Goal: Transaction & Acquisition: Book appointment/travel/reservation

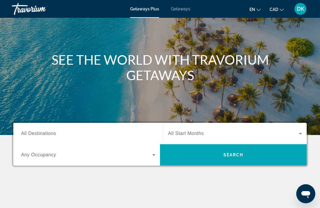
scroll to position [49, 0]
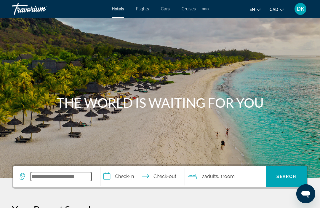
click at [36, 174] on input "Search widget" at bounding box center [61, 176] width 60 height 9
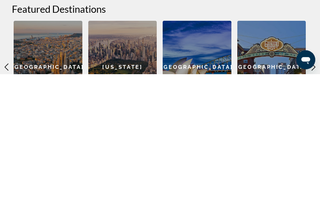
scroll to position [141, 0]
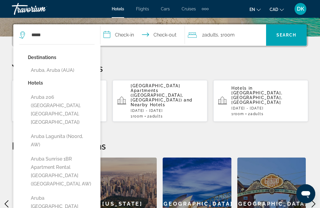
click at [66, 74] on button "Aruba, Aruba (AUA)" at bounding box center [61, 70] width 67 height 11
type input "**********"
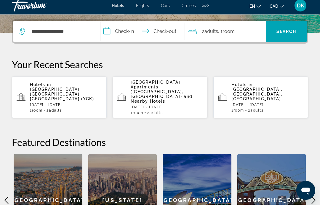
click at [108, 33] on input "**********" at bounding box center [143, 35] width 87 height 23
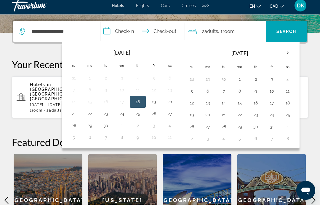
scroll to position [145, 0]
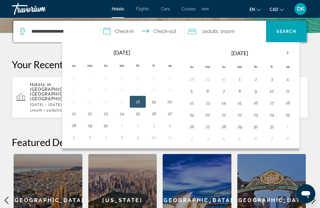
click at [287, 54] on th "Next month" at bounding box center [288, 52] width 16 height 13
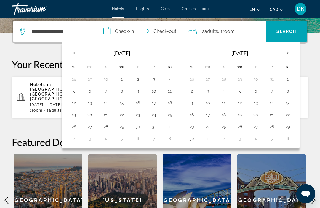
click at [288, 53] on th "Next month" at bounding box center [288, 52] width 16 height 13
click at [285, 54] on th "Next month" at bounding box center [288, 52] width 16 height 13
click at [287, 53] on th "Next month" at bounding box center [288, 52] width 16 height 13
click at [286, 55] on th "Next month" at bounding box center [288, 52] width 16 height 13
click at [286, 56] on th "Next month" at bounding box center [288, 52] width 16 height 13
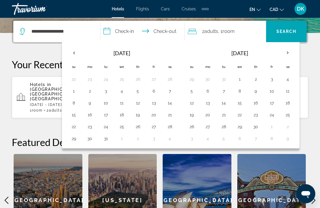
click at [289, 56] on th "Next month" at bounding box center [288, 52] width 16 height 13
click at [287, 55] on th "Next month" at bounding box center [288, 52] width 16 height 13
click at [299, 55] on div "[DATE] Su Mo Tu We Th Fr Sa 26 27 28 29 30 1 2 3 4 5 6 7 8 9 10 11 12 13 14 15 …" at bounding box center [181, 95] width 238 height 106
click at [287, 55] on th "Next month" at bounding box center [288, 52] width 16 height 13
click at [191, 92] on button "5" at bounding box center [191, 91] width 9 height 8
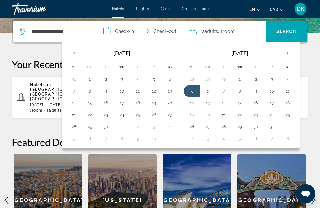
click at [192, 117] on button "19" at bounding box center [191, 115] width 9 height 8
type input "**********"
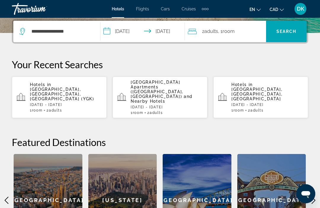
click at [289, 35] on span "Search widget" at bounding box center [286, 31] width 41 height 14
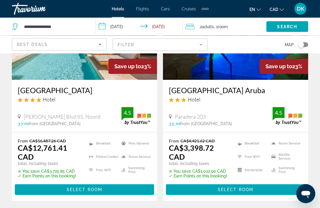
scroll to position [316, 0]
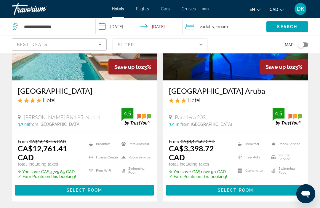
click at [84, 184] on span "Main content" at bounding box center [84, 190] width 139 height 14
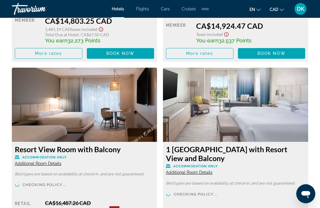
scroll to position [1525, 0]
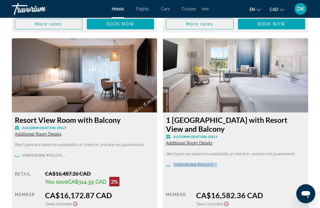
click at [282, 164] on div "Checking policy... Retail $0.00 when you redeem Member CA$16,582.36 CAD Taxes i…" at bounding box center [235, 195] width 139 height 66
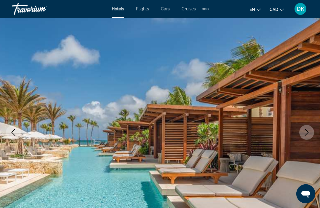
scroll to position [0, 0]
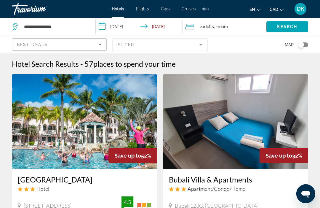
click at [102, 27] on input "**********" at bounding box center [140, 28] width 89 height 20
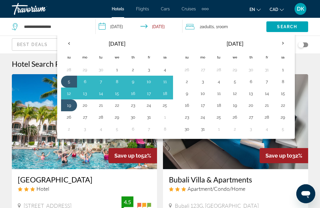
click at [70, 42] on th "Previous month" at bounding box center [69, 43] width 16 height 13
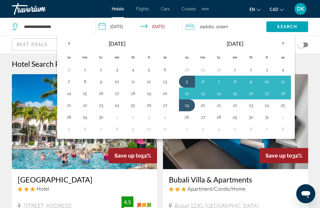
click at [70, 44] on th "Previous month" at bounding box center [69, 43] width 16 height 13
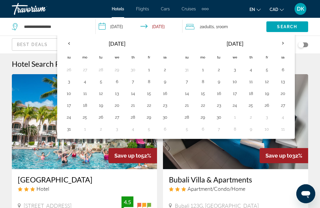
click at [71, 44] on th "Previous month" at bounding box center [69, 43] width 16 height 13
click at [71, 43] on th "Previous month" at bounding box center [69, 43] width 16 height 13
click at [72, 46] on th "Previous month" at bounding box center [69, 43] width 16 height 13
click at [70, 45] on th "Previous month" at bounding box center [69, 43] width 16 height 13
click at [68, 45] on th "Previous month" at bounding box center [69, 43] width 16 height 13
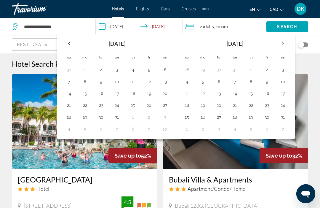
click at [71, 42] on th "Previous month" at bounding box center [69, 43] width 16 height 13
click at [71, 43] on th "Previous month" at bounding box center [69, 43] width 16 height 13
click at [71, 45] on th "Previous month" at bounding box center [69, 43] width 16 height 13
click at [188, 93] on button "12" at bounding box center [186, 93] width 9 height 8
click at [190, 116] on button "26" at bounding box center [186, 117] width 9 height 8
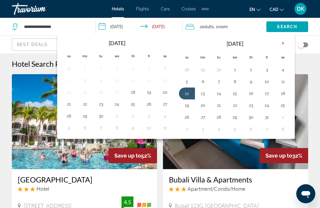
type input "**********"
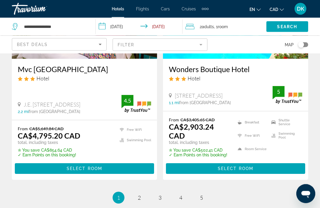
scroll to position [1235, 0]
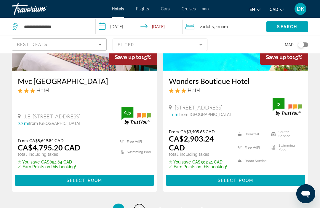
click at [136, 204] on link "page 2" at bounding box center [139, 209] width 10 height 10
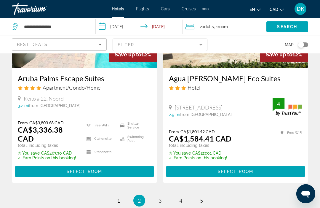
scroll to position [1262, 0]
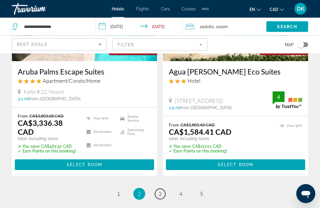
click at [156, 189] on link "page 3" at bounding box center [160, 194] width 10 height 10
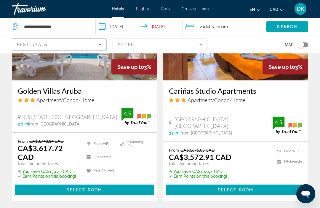
scroll to position [1253, 0]
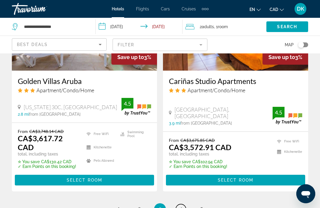
click at [181, 206] on span "4" at bounding box center [180, 209] width 3 height 7
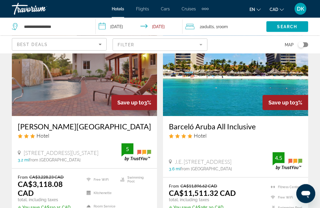
scroll to position [272, 0]
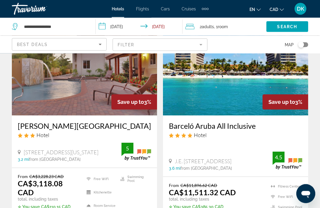
click at [98, 47] on icon "Sort by" at bounding box center [100, 44] width 7 height 7
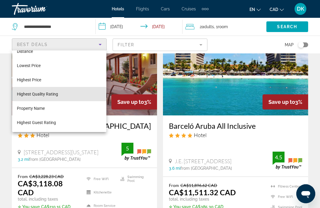
scroll to position [22, 0]
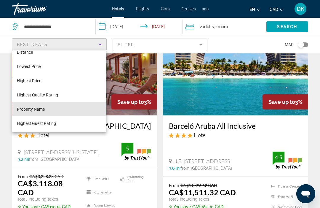
click at [39, 109] on span "Property Name" at bounding box center [31, 109] width 28 height 5
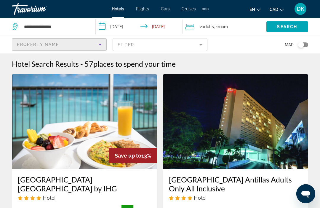
click at [25, 47] on div "Property Name" at bounding box center [58, 44] width 82 height 7
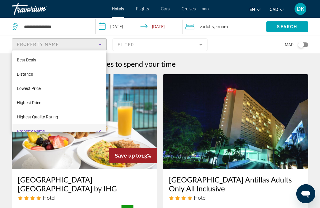
scroll to position [6, 0]
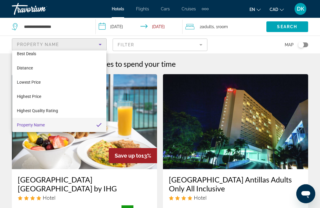
click at [103, 44] on div at bounding box center [160, 104] width 320 height 208
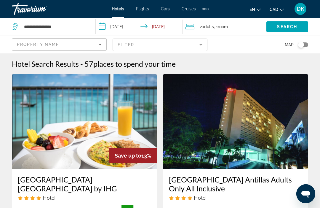
click at [97, 47] on icon "Sort by" at bounding box center [100, 44] width 7 height 7
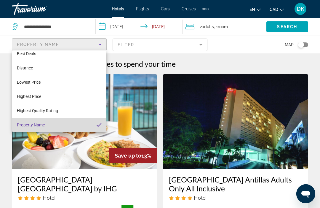
click at [41, 126] on span "Property Name" at bounding box center [31, 124] width 28 height 5
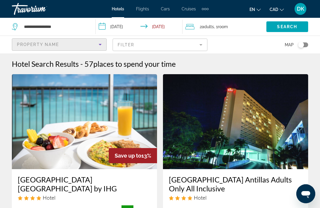
click at [125, 44] on mat-form-field "Filter" at bounding box center [160, 45] width 95 height 12
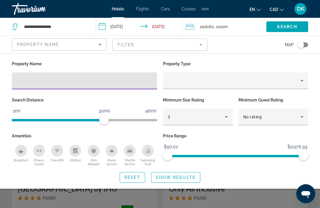
click at [31, 79] on input "Hotel Filters" at bounding box center [85, 80] width 136 height 7
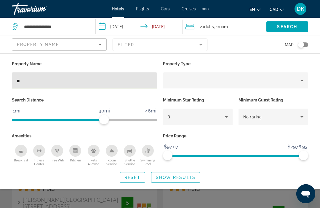
type input "***"
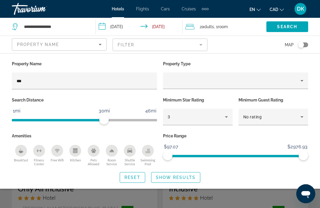
click at [182, 178] on span "Show Results" at bounding box center [176, 177] width 40 height 5
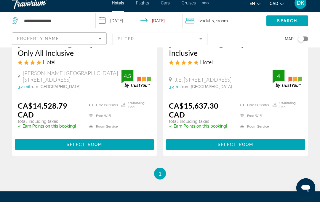
scroll to position [132, 0]
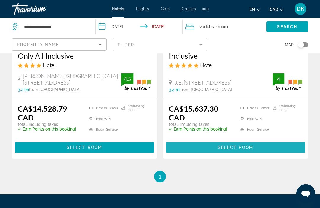
click at [252, 148] on span "Select Room" at bounding box center [236, 147] width 36 height 5
